Goal: Task Accomplishment & Management: Use online tool/utility

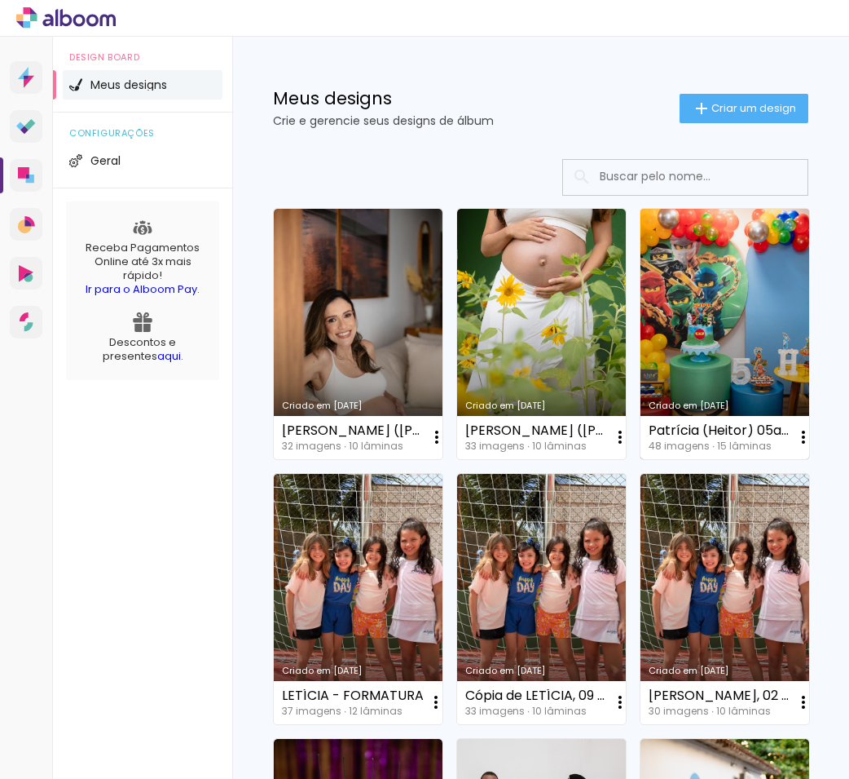
click at [750, 307] on link "Criado em [DATE]" at bounding box center [725, 334] width 169 height 250
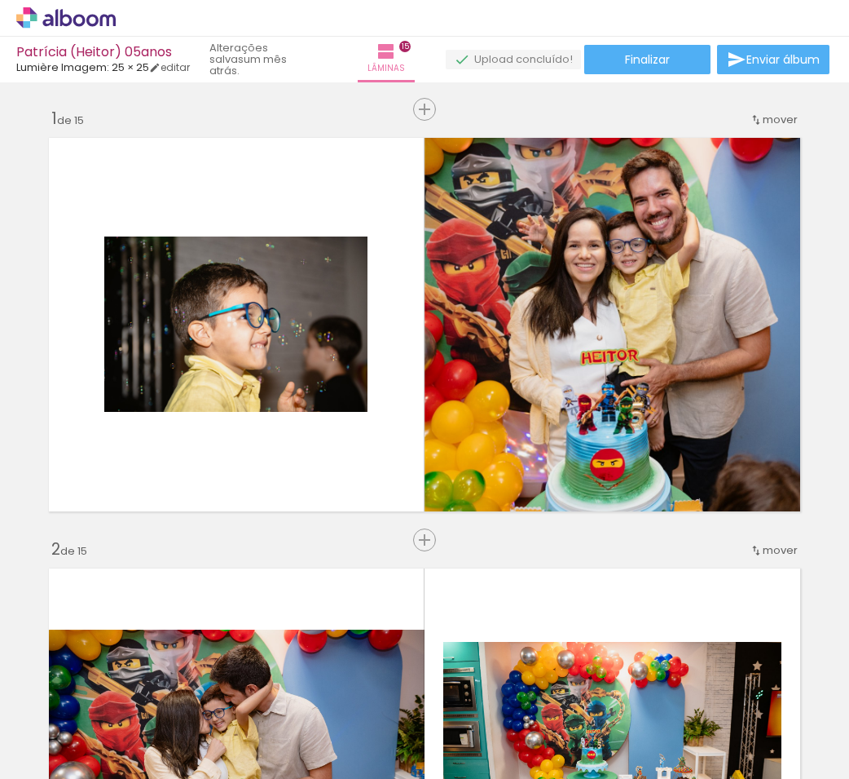
scroll to position [0, 3672]
click at [650, 59] on span "Finalizar" at bounding box center [647, 59] width 45 height 11
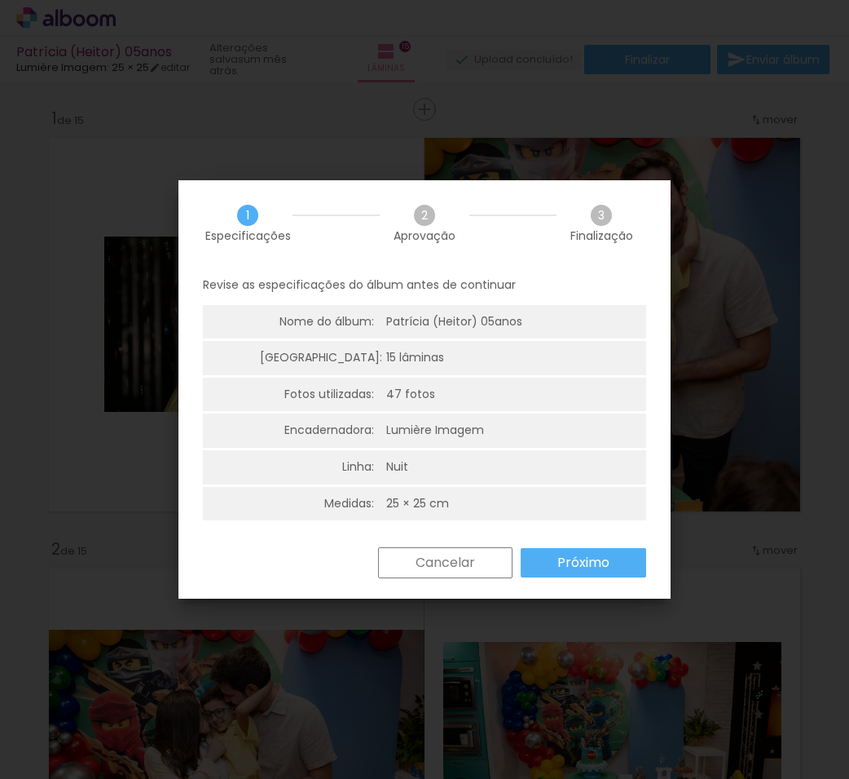
scroll to position [0, 3672]
click at [0, 0] on slot "Próximo" at bounding box center [0, 0] width 0 height 0
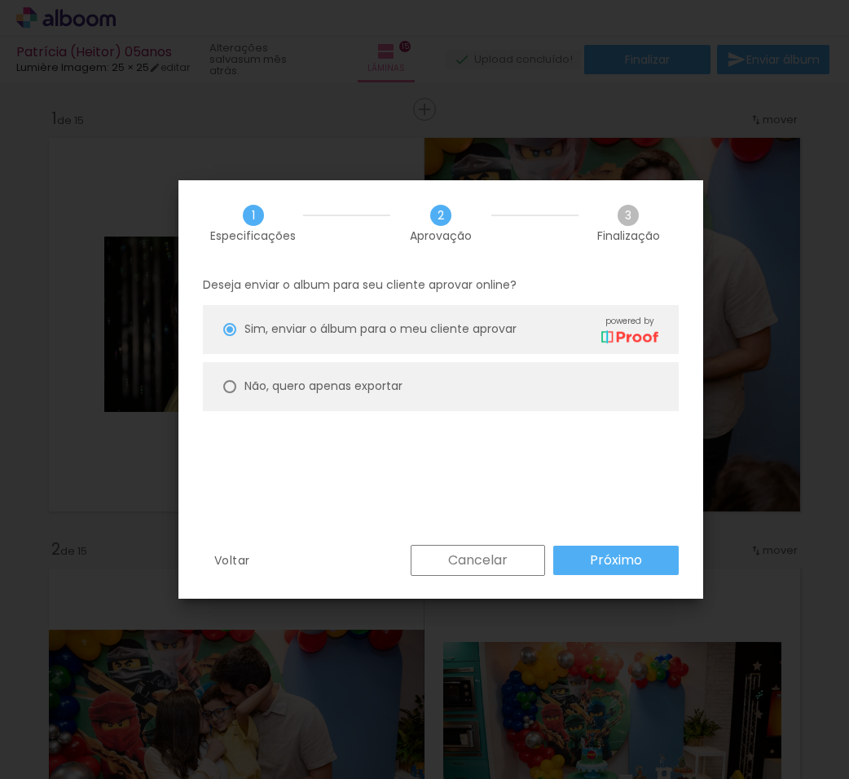
click at [0, 0] on slot "Não, quero apenas exportar" at bounding box center [0, 0] width 0 height 0
type paper-radio-button "on"
click at [634, 573] on paper-button "Próximo" at bounding box center [617, 559] width 126 height 29
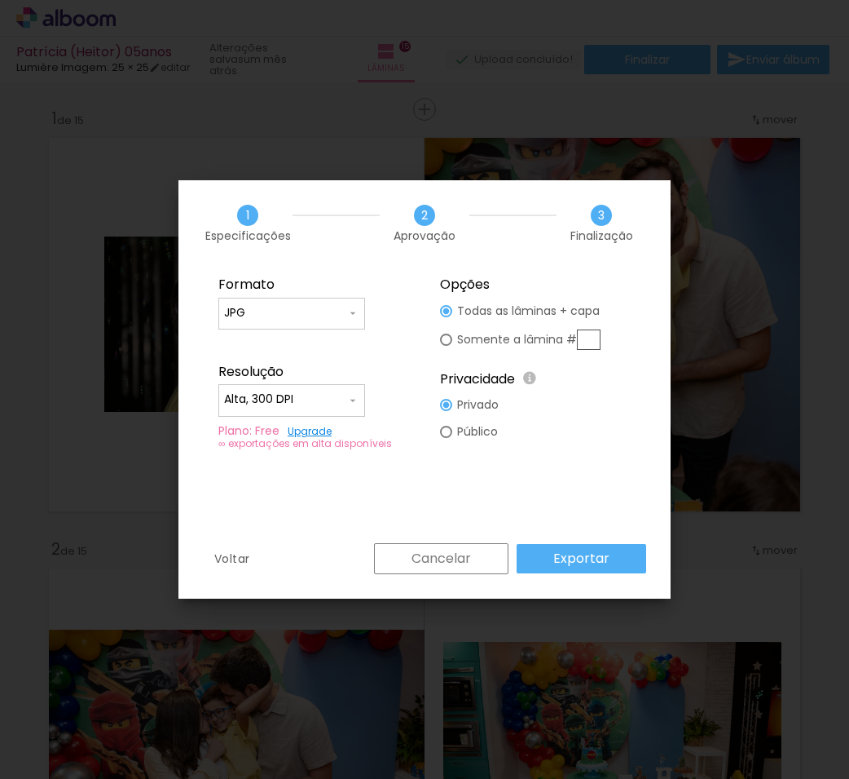
click at [614, 558] on paper-button "Exportar" at bounding box center [582, 558] width 130 height 29
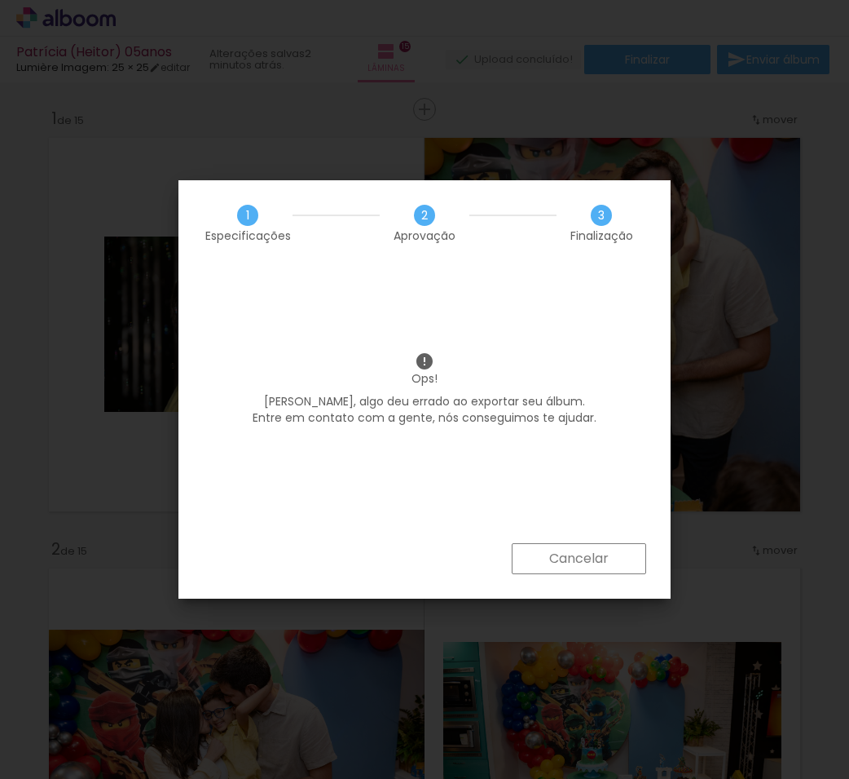
click at [614, 558] on paper-button "Cancelar" at bounding box center [579, 558] width 135 height 31
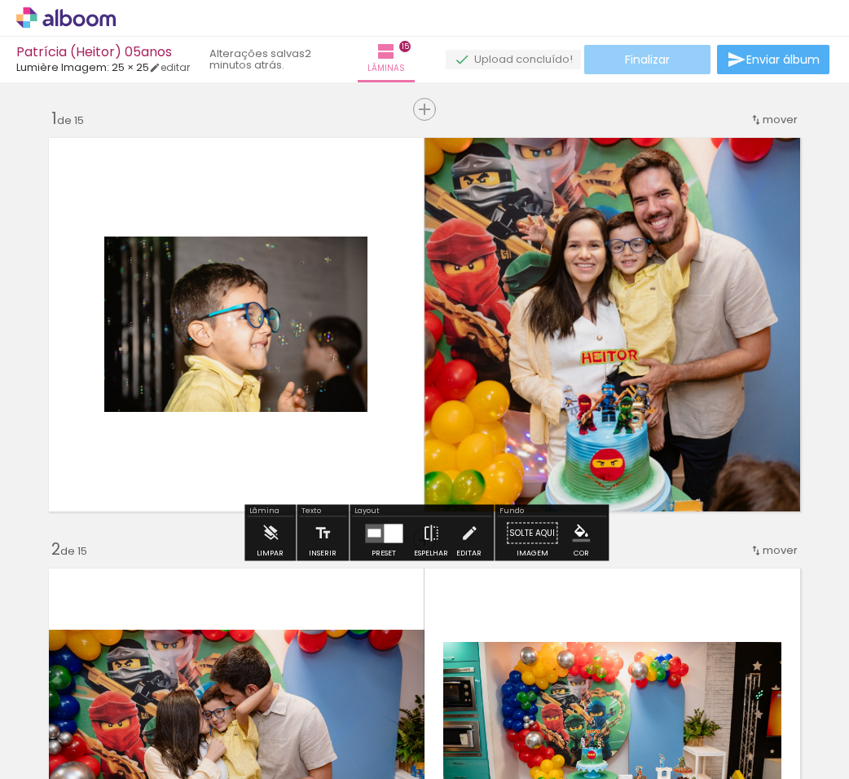
click at [674, 71] on paper-button "Finalizar" at bounding box center [648, 59] width 126 height 29
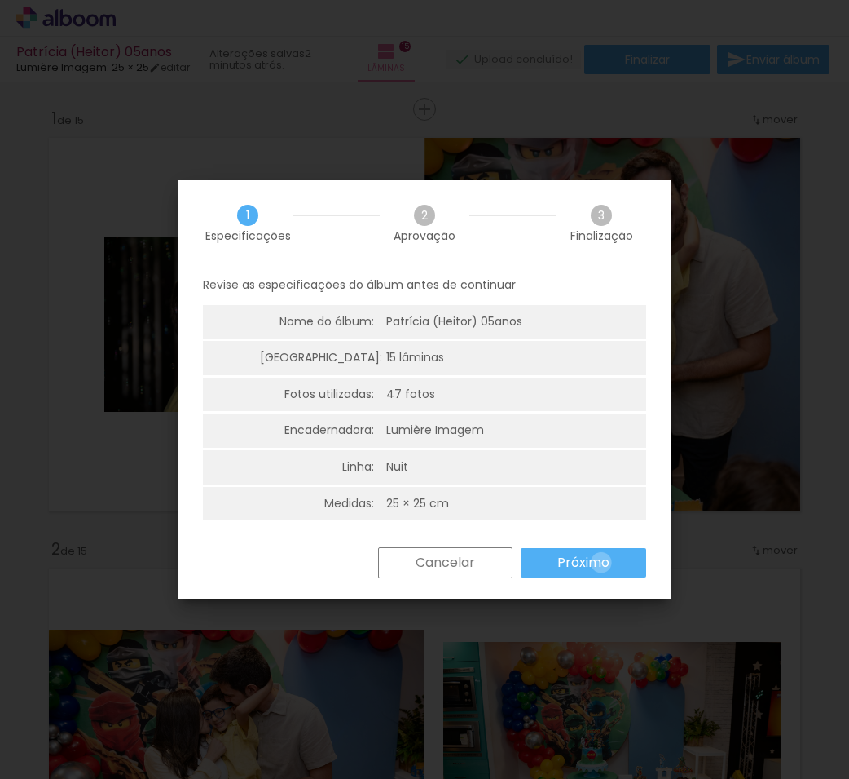
click at [0, 0] on slot "Próximo" at bounding box center [0, 0] width 0 height 0
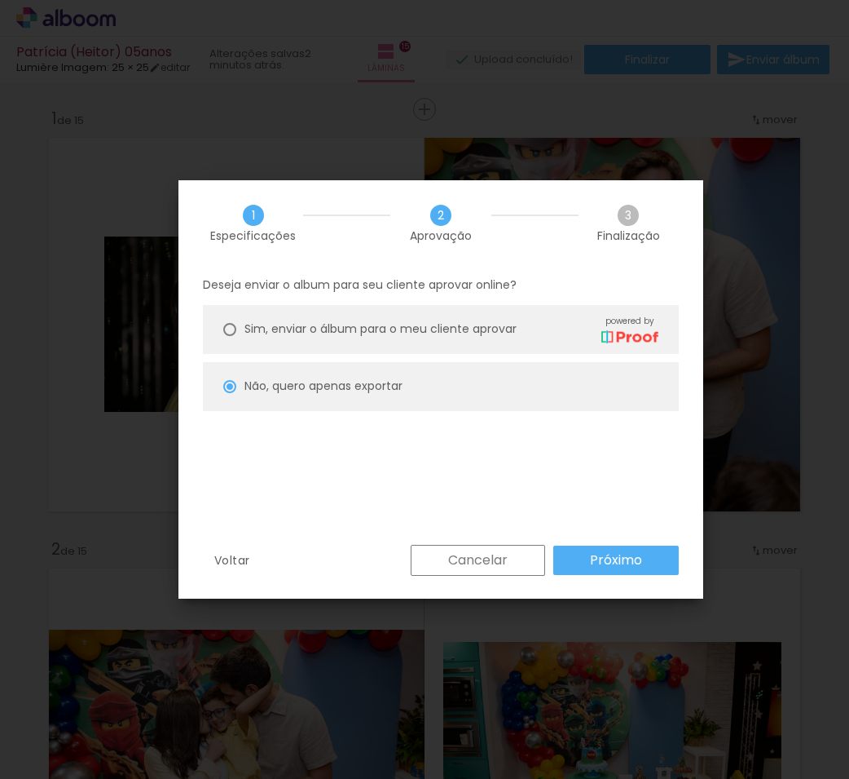
click at [0, 0] on slot "Próximo" at bounding box center [0, 0] width 0 height 0
type input "Alta, 300 DPI"
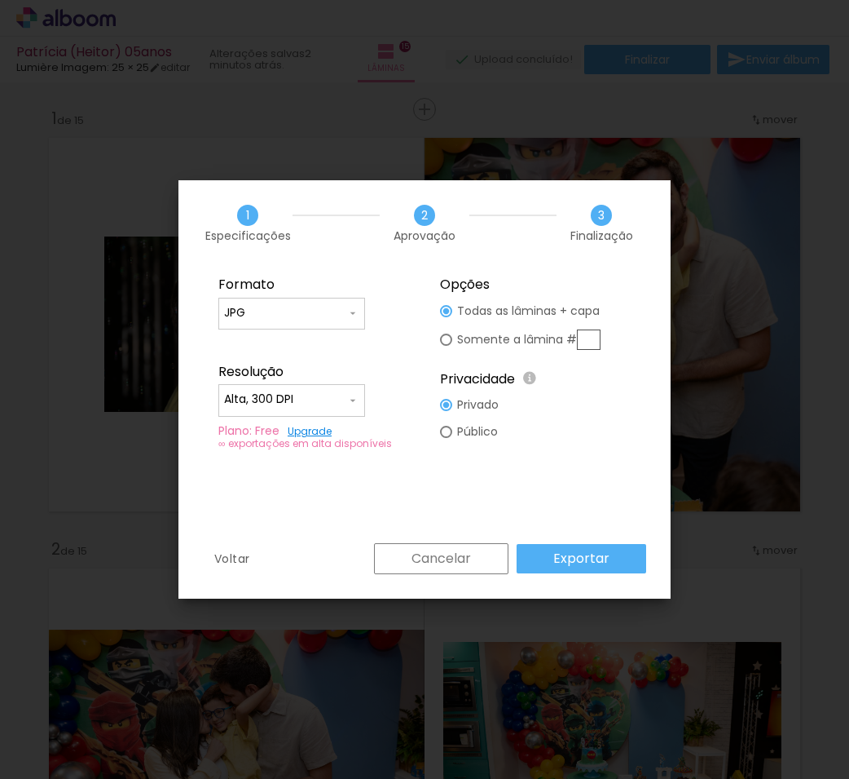
click at [0, 0] on slot "Exportar" at bounding box center [0, 0] width 0 height 0
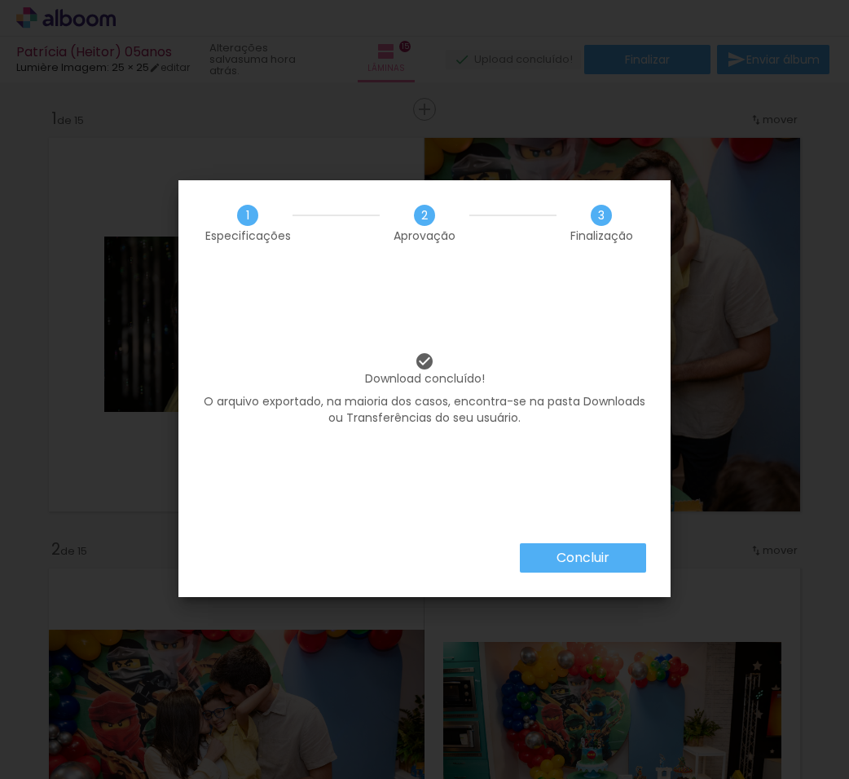
scroll to position [0, 3672]
